Goal: Task Accomplishment & Management: Use online tool/utility

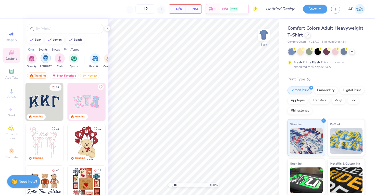
click at [43, 61] on img "filter for Fraternity" at bounding box center [46, 58] width 6 height 6
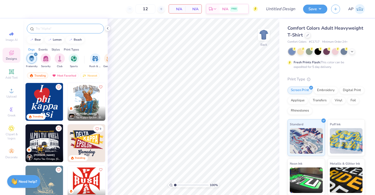
click at [91, 25] on div at bounding box center [65, 29] width 77 height 10
click at [85, 30] on input "text" at bounding box center [67, 28] width 65 height 5
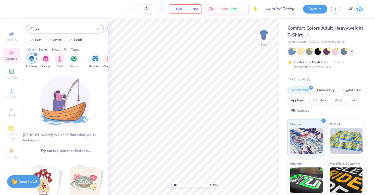
type input "d"
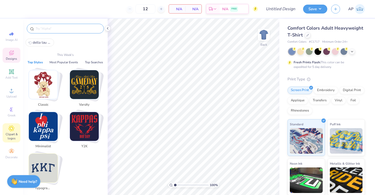
click at [13, 130] on icon at bounding box center [11, 128] width 6 height 6
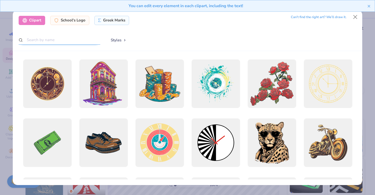
click at [64, 42] on input "text" at bounding box center [60, 39] width 82 height 9
click at [102, 20] on div "Greek Marks" at bounding box center [111, 19] width 35 height 9
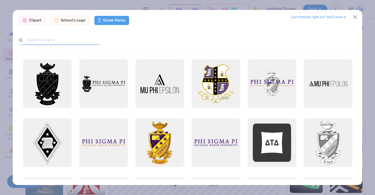
click at [76, 36] on input "text" at bounding box center [60, 39] width 82 height 9
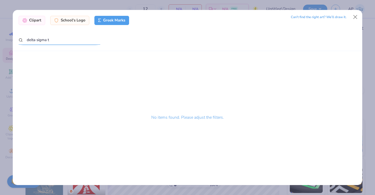
type input "delta sigma"
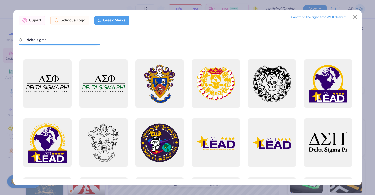
drag, startPoint x: 58, startPoint y: 41, endPoint x: 18, endPoint y: 40, distance: 40.8
click at [18, 40] on div "Clipart School's Logo Greek Marks Can’t find the right art? We’ll draw it. delt…" at bounding box center [188, 30] width 350 height 41
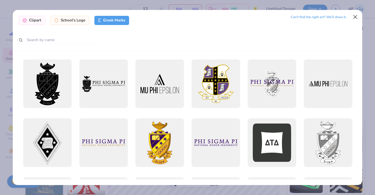
click at [356, 17] on button "Close" at bounding box center [356, 17] width 10 height 10
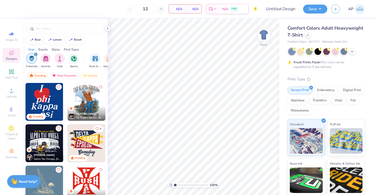
click at [31, 59] on img "filter for Fraternity" at bounding box center [32, 59] width 6 height 6
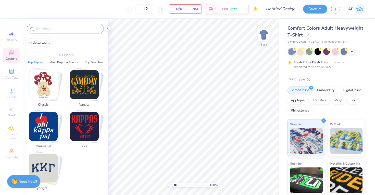
click at [56, 28] on input "text" at bounding box center [67, 28] width 65 height 5
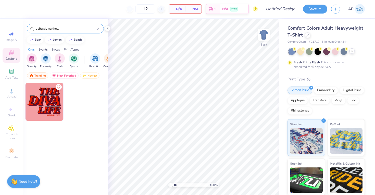
type input "delta sigma theta"
click at [353, 53] on div at bounding box center [352, 51] width 6 height 6
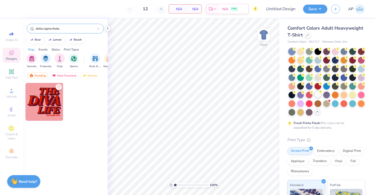
click at [317, 94] on div at bounding box center [318, 94] width 7 height 7
click at [76, 150] on div at bounding box center [65, 148] width 85 height 131
click at [12, 130] on icon at bounding box center [11, 128] width 6 height 6
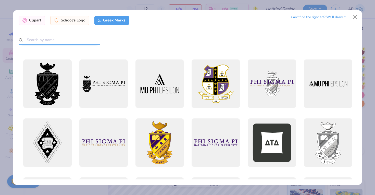
click at [65, 40] on input "text" at bounding box center [60, 39] width 82 height 9
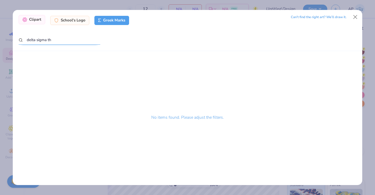
type input "delta sigma th"
click at [37, 23] on div "Clipart" at bounding box center [32, 19] width 27 height 9
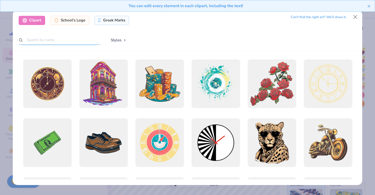
click at [52, 41] on input "text" at bounding box center [60, 39] width 82 height 9
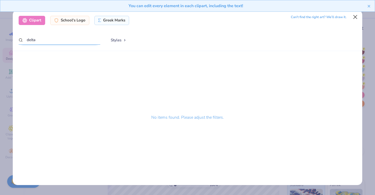
type input "delta"
click at [354, 17] on button "Close" at bounding box center [356, 17] width 10 height 10
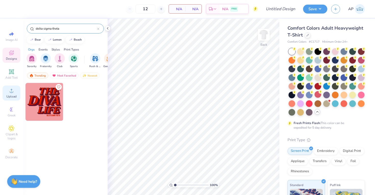
click at [12, 92] on icon at bounding box center [12, 91] width 4 height 4
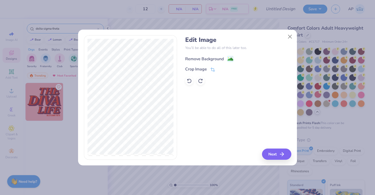
click at [207, 60] on div "Remove Background" at bounding box center [204, 59] width 39 height 6
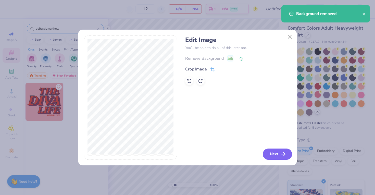
click at [277, 157] on button "Next" at bounding box center [277, 153] width 29 height 11
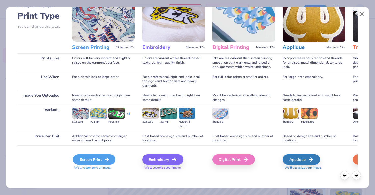
scroll to position [34, 0]
click at [91, 156] on div "Screen Print" at bounding box center [94, 159] width 42 height 10
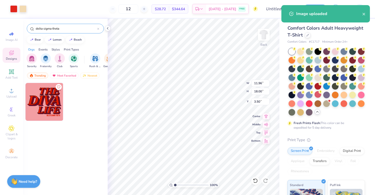
type input "4.63"
type input "6.97"
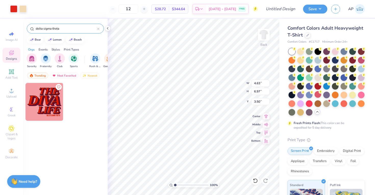
type input "2.01"
type input "3.03"
type input "3.00"
click at [12, 75] on div "Add Text" at bounding box center [12, 74] width 18 height 15
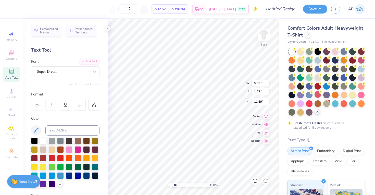
type textarea "B"
type textarea "broothers"
click at [65, 72] on div "Super Dream" at bounding box center [63, 72] width 54 height 8
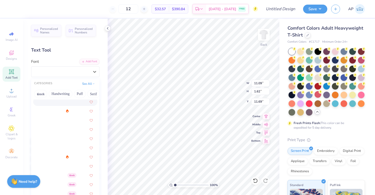
scroll to position [21, 0]
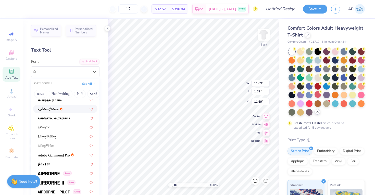
click at [71, 110] on div at bounding box center [65, 108] width 55 height 5
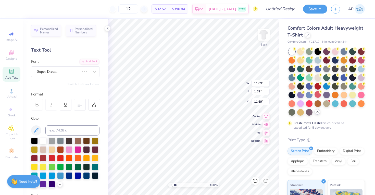
scroll to position [0, 1]
click at [34, 140] on div at bounding box center [34, 140] width 7 height 7
type input "2.01"
type input "3.03"
type input "3.00"
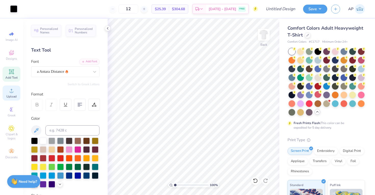
click at [12, 91] on icon at bounding box center [11, 91] width 6 height 6
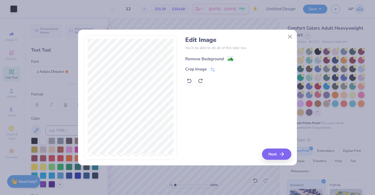
click at [209, 60] on div "Remove Background" at bounding box center [204, 59] width 39 height 6
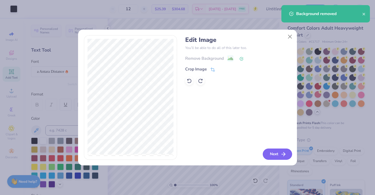
click at [277, 153] on button "Next" at bounding box center [277, 153] width 29 height 11
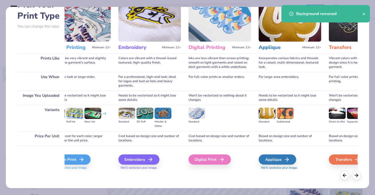
scroll to position [34, 0]
click at [81, 161] on icon at bounding box center [83, 159] width 6 height 6
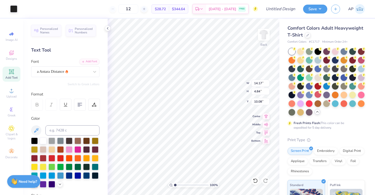
type input "5.65"
type input "1.93"
type input "3.00"
type textarea "brothers"
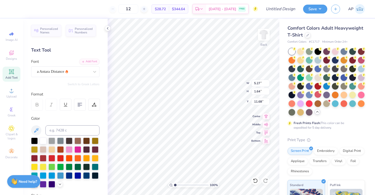
type input "5.69"
type input "3.24"
type input "1.01"
type input "5.34"
click at [266, 34] on img at bounding box center [264, 34] width 20 height 20
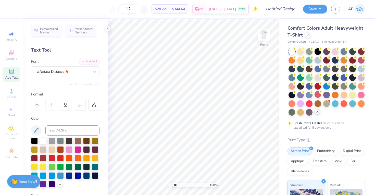
click at [10, 78] on span "Add Text" at bounding box center [11, 78] width 12 height 4
type textarea "DST Charity Bash"
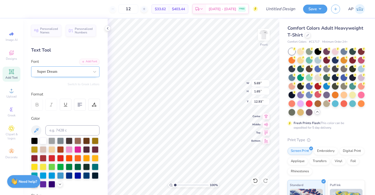
click at [74, 68] on div at bounding box center [63, 71] width 53 height 7
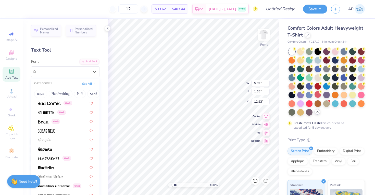
scroll to position [222, 0]
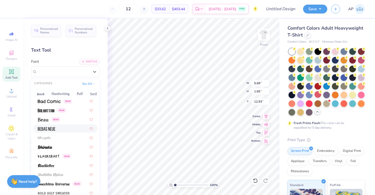
click at [72, 132] on div at bounding box center [65, 128] width 64 height 8
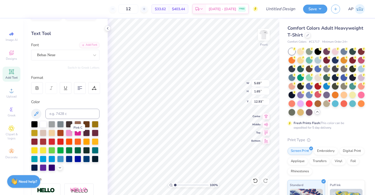
scroll to position [17, 0]
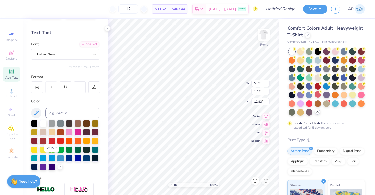
click at [52, 156] on div at bounding box center [51, 157] width 7 height 7
click at [60, 157] on div at bounding box center [60, 157] width 7 height 7
click at [60, 49] on div "Bebas Neue" at bounding box center [65, 54] width 68 height 11
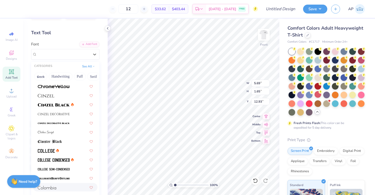
scroll to position [605, 0]
click at [63, 105] on img at bounding box center [54, 106] width 32 height 4
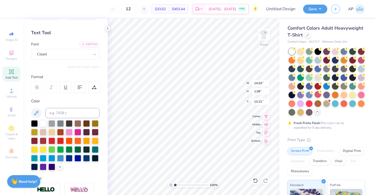
type input "12.65"
type input "0.94"
type input "4.62"
type input "21.04"
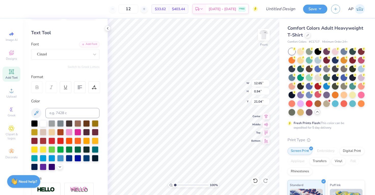
type textarea "[DATE], [US_STATE]"
type input "12.30"
type input "0.91"
type input "19.27"
click at [16, 52] on div "Designs" at bounding box center [12, 55] width 18 height 15
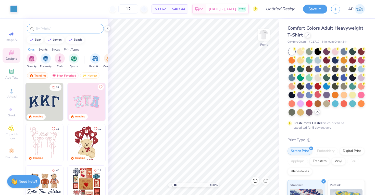
click at [63, 31] on div at bounding box center [65, 29] width 77 height 10
click at [58, 29] on input "text" at bounding box center [67, 28] width 65 height 5
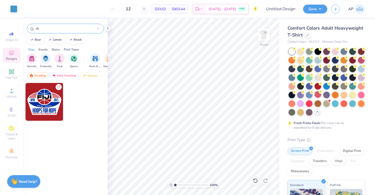
type input "c"
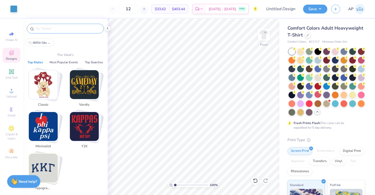
click at [12, 54] on icon at bounding box center [11, 53] width 5 height 5
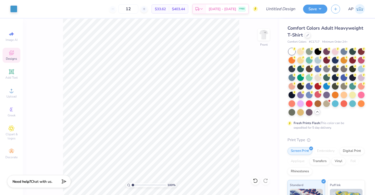
click at [9, 57] on span "Designs" at bounding box center [11, 59] width 11 height 4
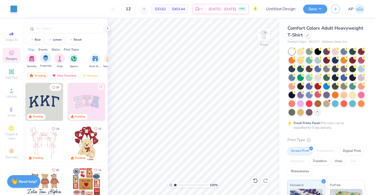
click at [45, 58] on img "filter for Fraternity" at bounding box center [46, 58] width 6 height 6
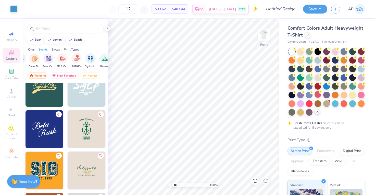
scroll to position [0, 76]
click at [75, 60] on img "filter for Philanthropy" at bounding box center [76, 58] width 6 height 6
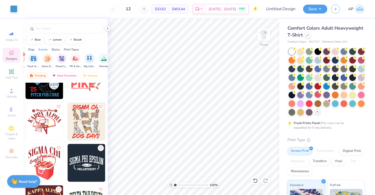
scroll to position [457, 0]
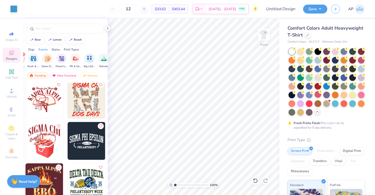
click at [87, 140] on img at bounding box center [87, 141] width 38 height 38
type input "10.34"
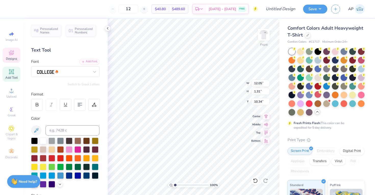
scroll to position [0, 2]
type textarea "DST Charity Bash"
click at [53, 176] on div at bounding box center [51, 175] width 7 height 7
click at [52, 176] on div at bounding box center [51, 175] width 7 height 7
click at [60, 176] on div at bounding box center [60, 175] width 7 height 7
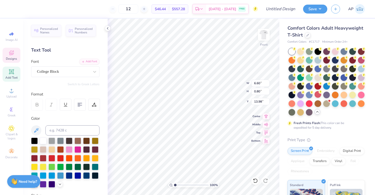
type input "14.54"
type input "1.19"
type input "1.71"
type input "12.36"
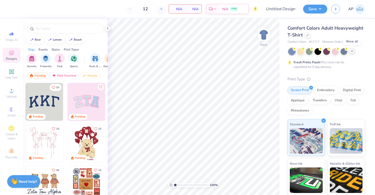
click at [350, 52] on icon at bounding box center [352, 51] width 4 height 4
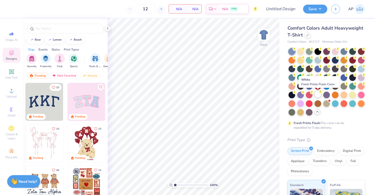
click at [317, 96] on div at bounding box center [318, 94] width 7 height 7
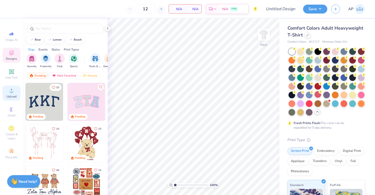
click at [13, 92] on icon at bounding box center [12, 91] width 4 height 4
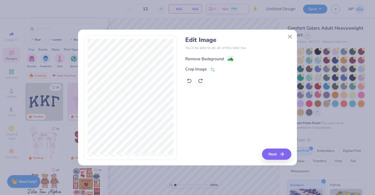
click at [210, 60] on div "Remove Background" at bounding box center [204, 59] width 39 height 6
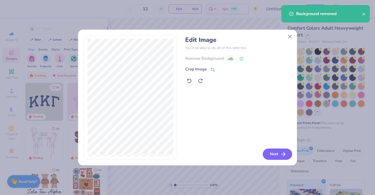
click at [271, 154] on button "Next" at bounding box center [277, 153] width 29 height 11
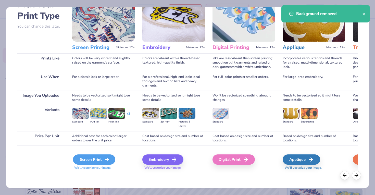
scroll to position [34, 0]
click at [105, 158] on icon at bounding box center [107, 159] width 6 height 6
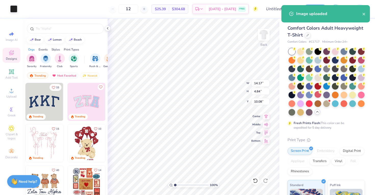
type input "6.34"
type input "2.16"
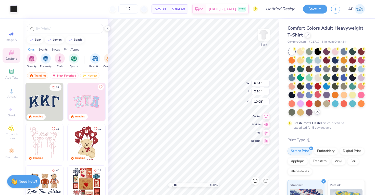
type input "3.30"
click at [12, 73] on icon at bounding box center [11, 72] width 6 height 6
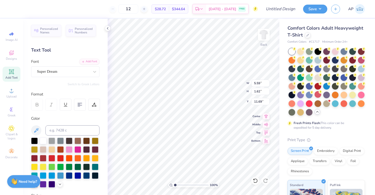
scroll to position [0, 1]
type textarea "Brothers"
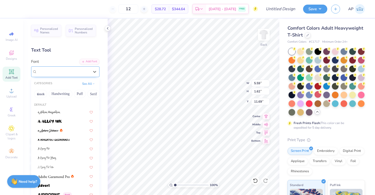
click at [70, 71] on div "Super Dream" at bounding box center [63, 72] width 54 height 8
click at [77, 132] on div at bounding box center [65, 130] width 55 height 5
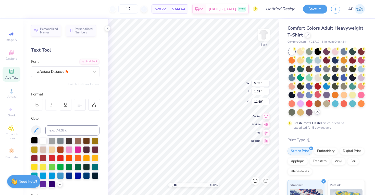
click at [34, 138] on div at bounding box center [34, 140] width 7 height 7
type input "3.64"
type input "1.26"
type input "5.78"
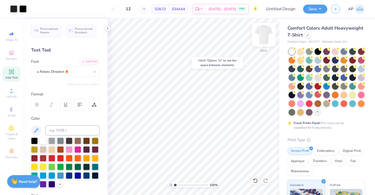
click at [265, 29] on img at bounding box center [264, 34] width 20 height 20
click at [11, 56] on div "Designs" at bounding box center [12, 55] width 18 height 15
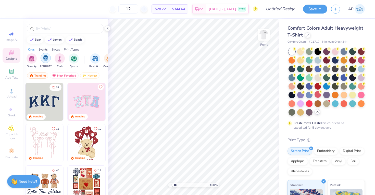
click at [45, 60] on img "filter for Fraternity" at bounding box center [46, 58] width 6 height 6
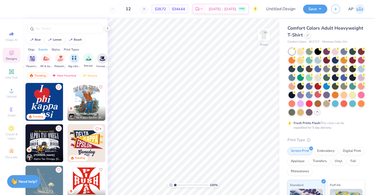
scroll to position [0, 92]
click at [58, 57] on img "filter for Philanthropy" at bounding box center [59, 58] width 6 height 6
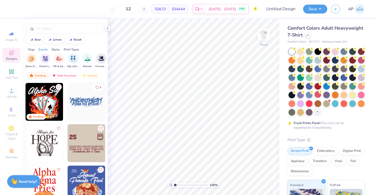
click at [67, 104] on img at bounding box center [49, 102] width 38 height 38
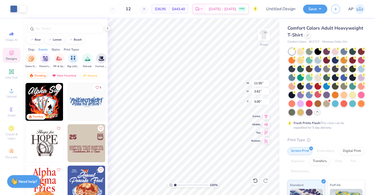
type input "6.67"
type input "10.93"
type input "1.97"
type input "6.95"
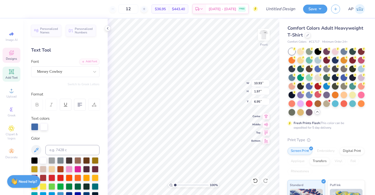
scroll to position [0, 1]
type textarea "DTS Charity Bash"
type textarea "[DATE]"
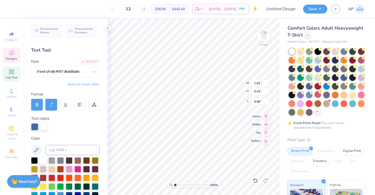
type textarea "New York"
type input "10.19"
type input "9.05"
type input "1.36"
type input "8.83"
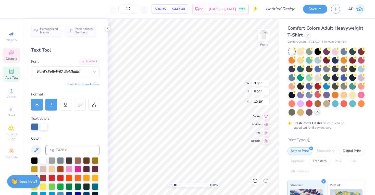
type input "5.26"
type input "1.00"
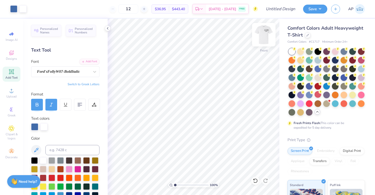
click at [268, 35] on img at bounding box center [264, 34] width 20 height 20
click at [269, 37] on img at bounding box center [264, 34] width 20 height 20
